Goal: Download file/media

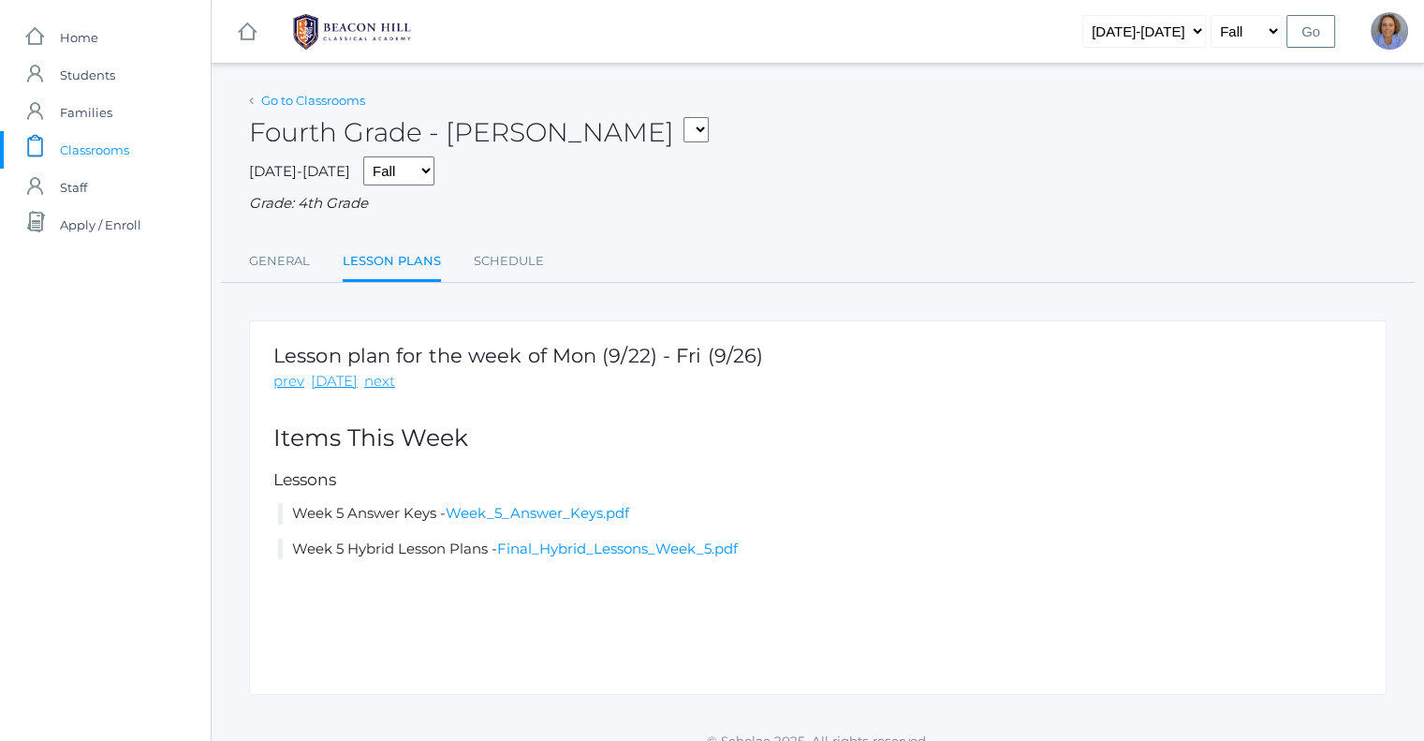
click at [267, 104] on link "Go to Classrooms" at bounding box center [313, 100] width 104 height 15
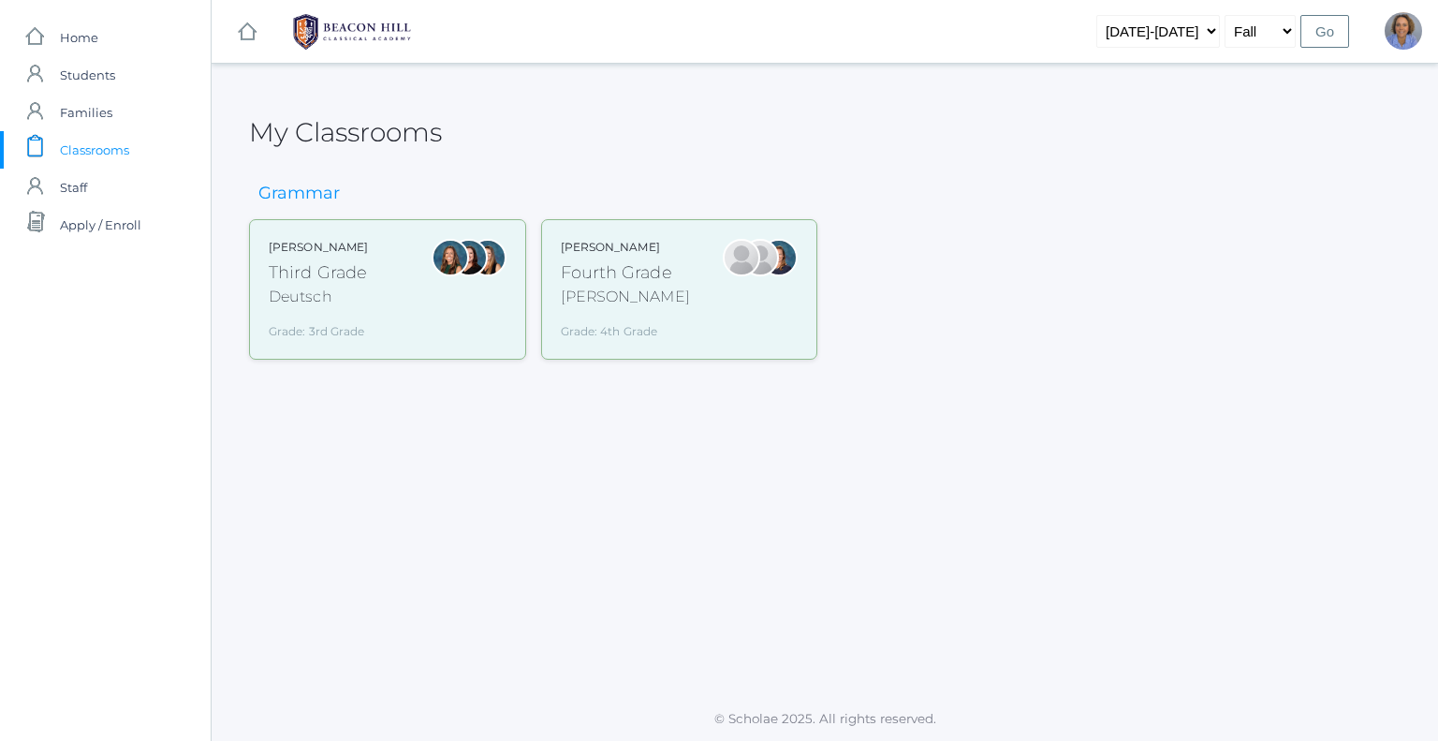
click at [327, 329] on div "Grade: 3rd Grade" at bounding box center [318, 327] width 99 height 24
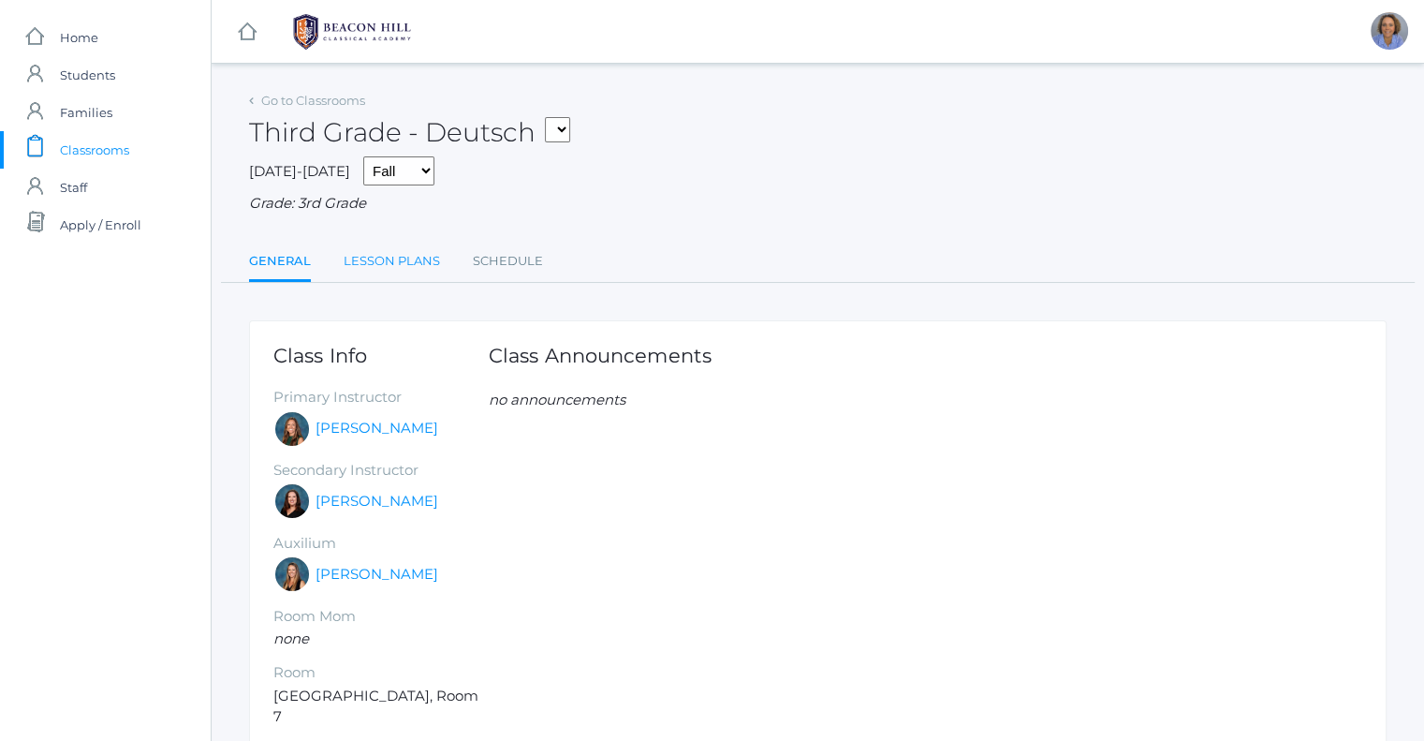
click at [373, 265] on link "Lesson Plans" at bounding box center [392, 260] width 96 height 37
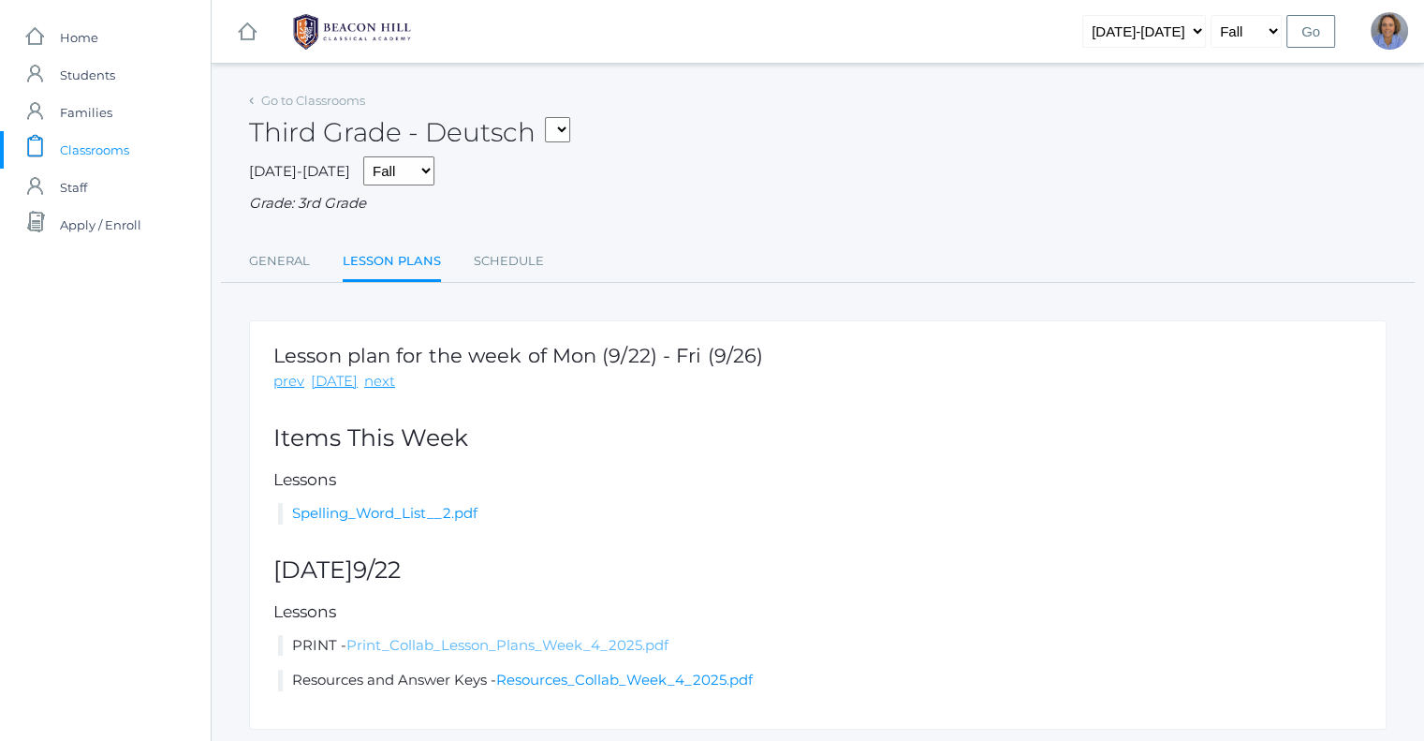
click at [510, 640] on link "Print_Collab_Lesson_Plans_Week_4_2025.pdf" at bounding box center [507, 645] width 322 height 18
